Goal: Information Seeking & Learning: Learn about a topic

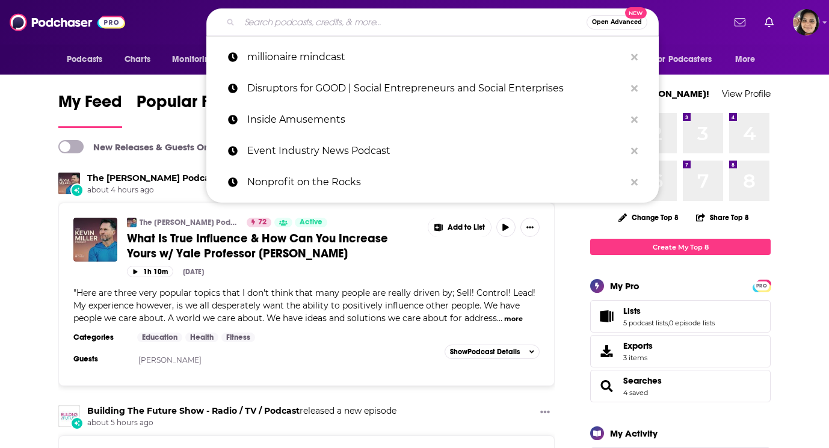
click at [273, 26] on input "Search podcasts, credits, & more..." at bounding box center [413, 22] width 347 height 19
paste input "Suburban Burnout"
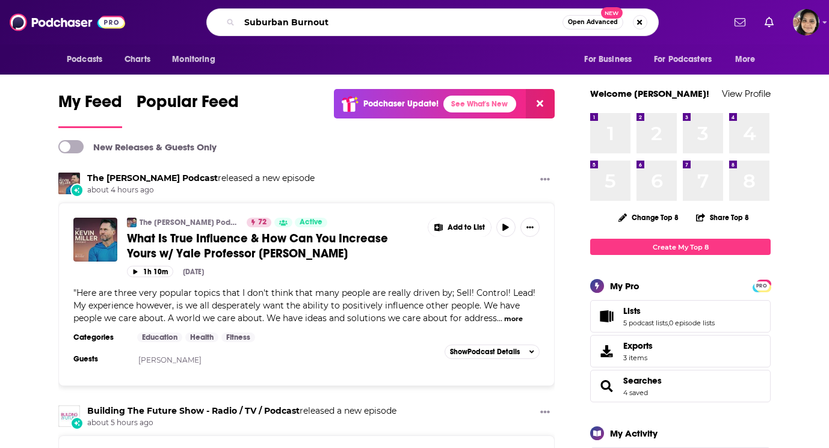
type input "Suburban Burnout"
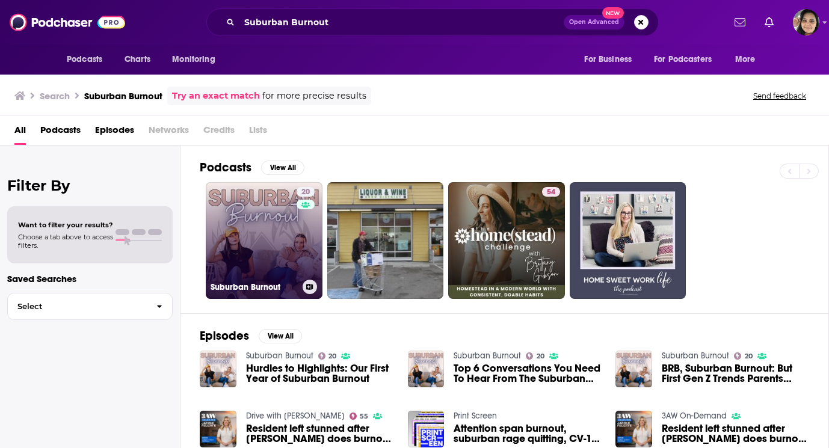
click at [267, 214] on link "20 Suburban Burnout" at bounding box center [264, 240] width 117 height 117
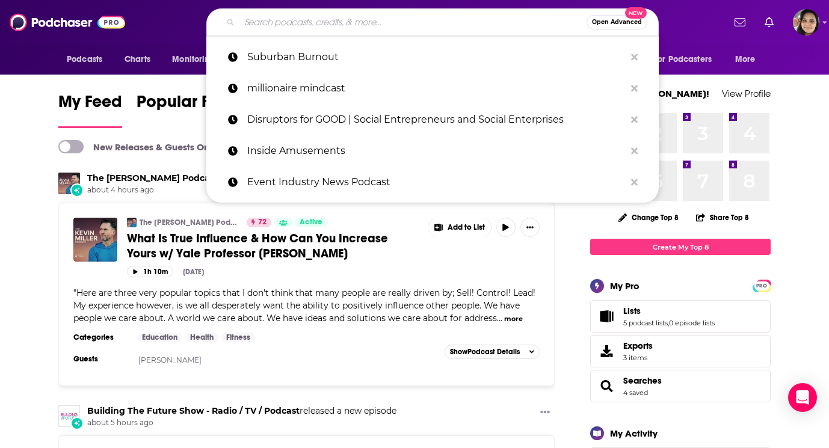
click at [321, 28] on input "Search podcasts, credits, & more..." at bounding box center [413, 22] width 347 height 19
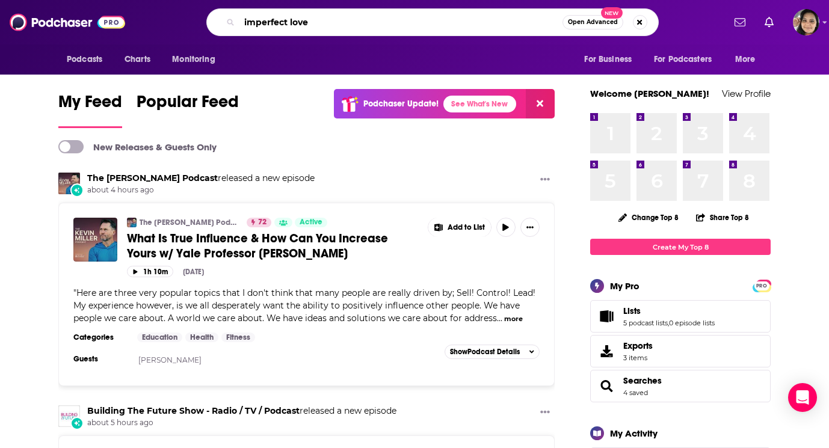
type input "imperfect love"
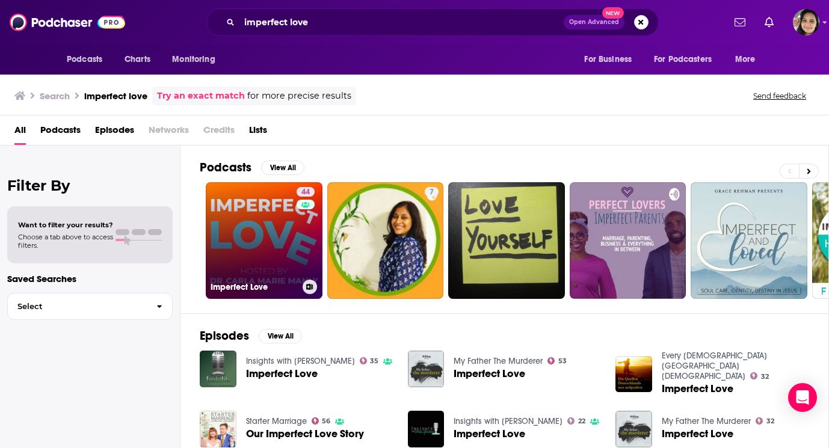
click at [249, 201] on link "44 Imperfect Love" at bounding box center [264, 240] width 117 height 117
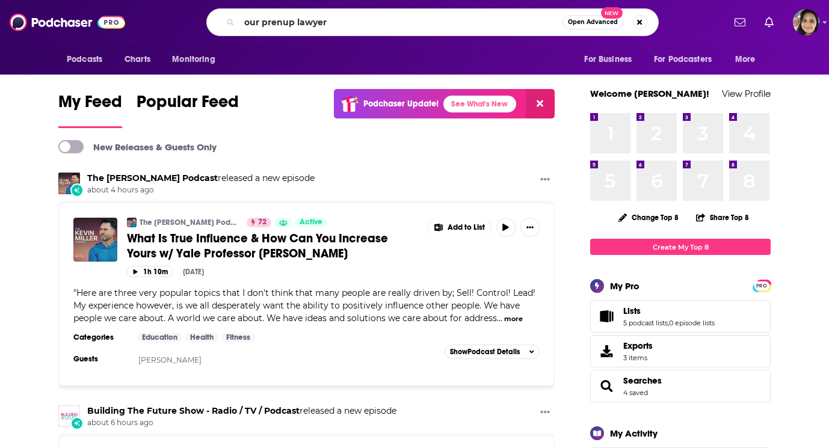
type input "our prenup lawyer"
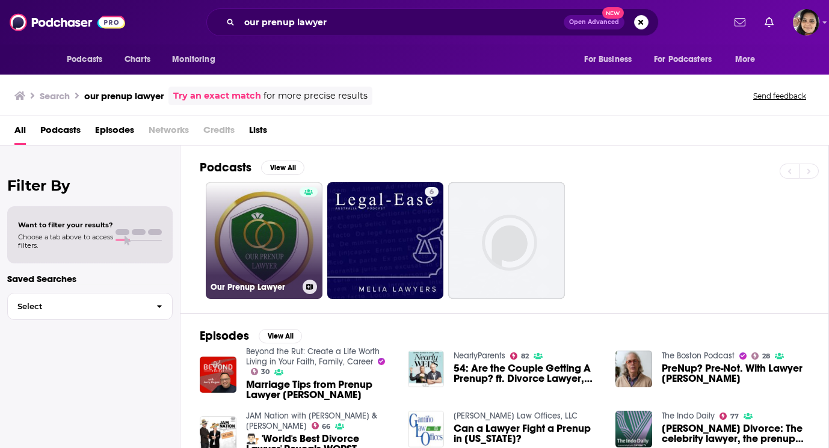
click at [256, 221] on link "Our Prenup Lawyer" at bounding box center [264, 240] width 117 height 117
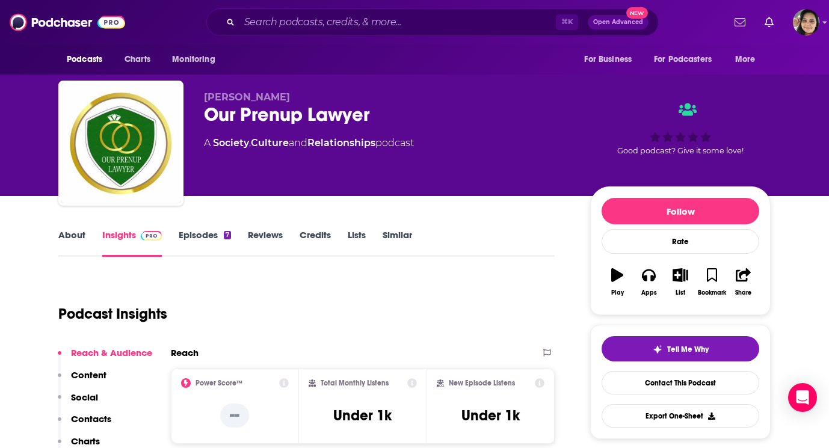
click at [73, 245] on link "About" at bounding box center [71, 243] width 27 height 28
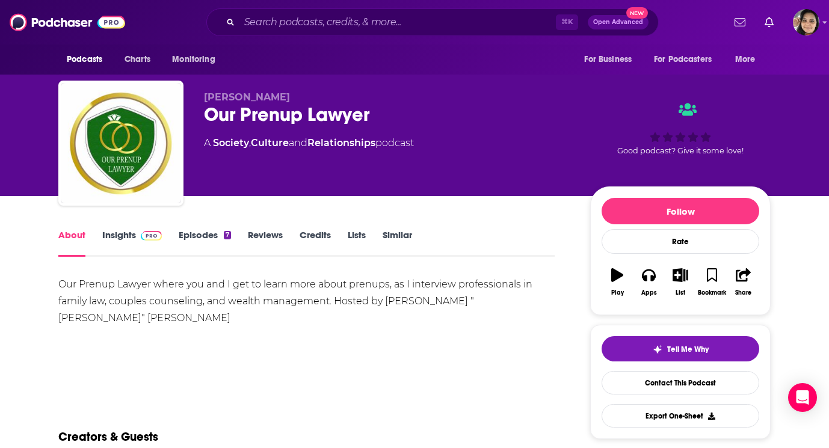
click at [211, 238] on link "Episodes 7" at bounding box center [205, 243] width 52 height 28
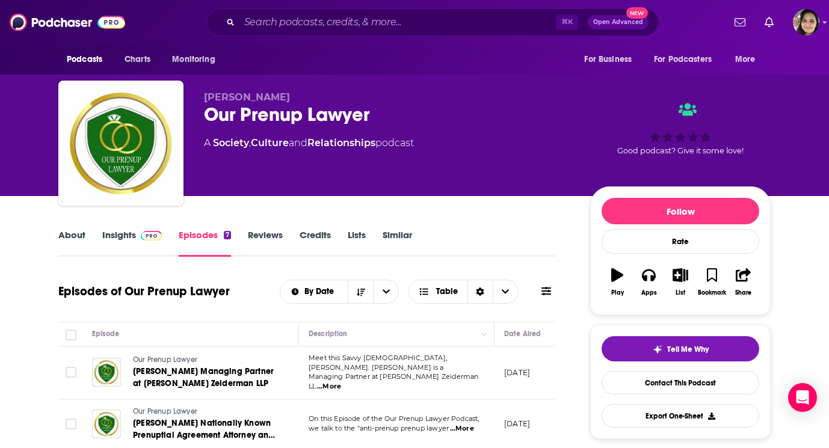
scroll to position [126, 0]
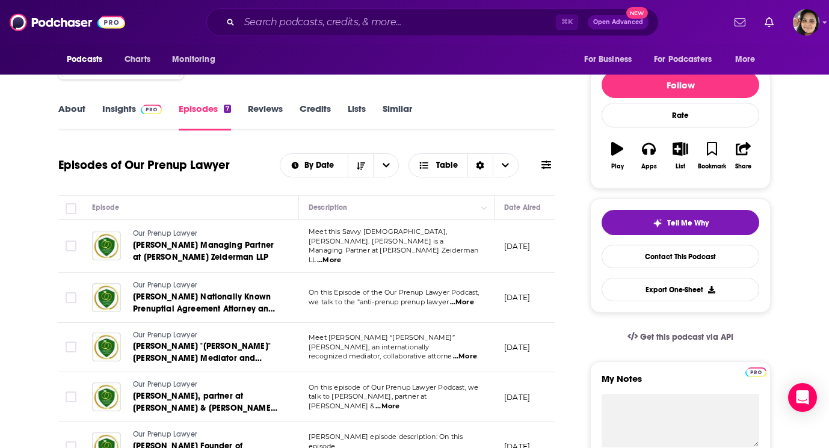
click at [341, 256] on span "...More" at bounding box center [329, 261] width 24 height 10
drag, startPoint x: 370, startPoint y: 269, endPoint x: 370, endPoint y: 348, distance: 78.8
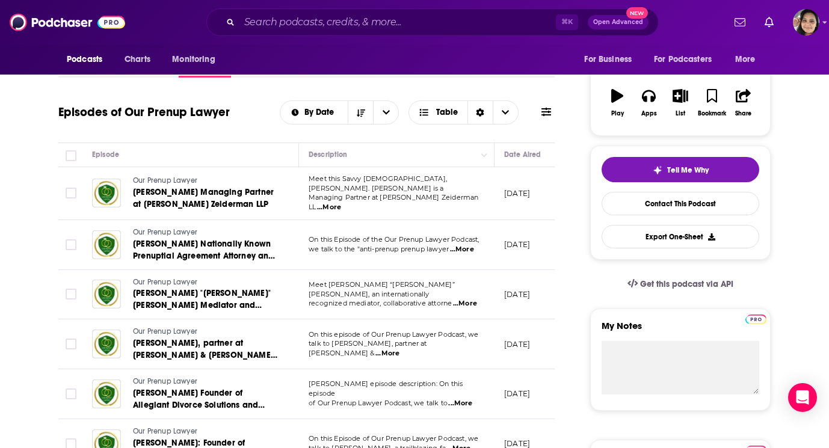
scroll to position [0, 0]
